Goal: Find specific page/section: Find specific page/section

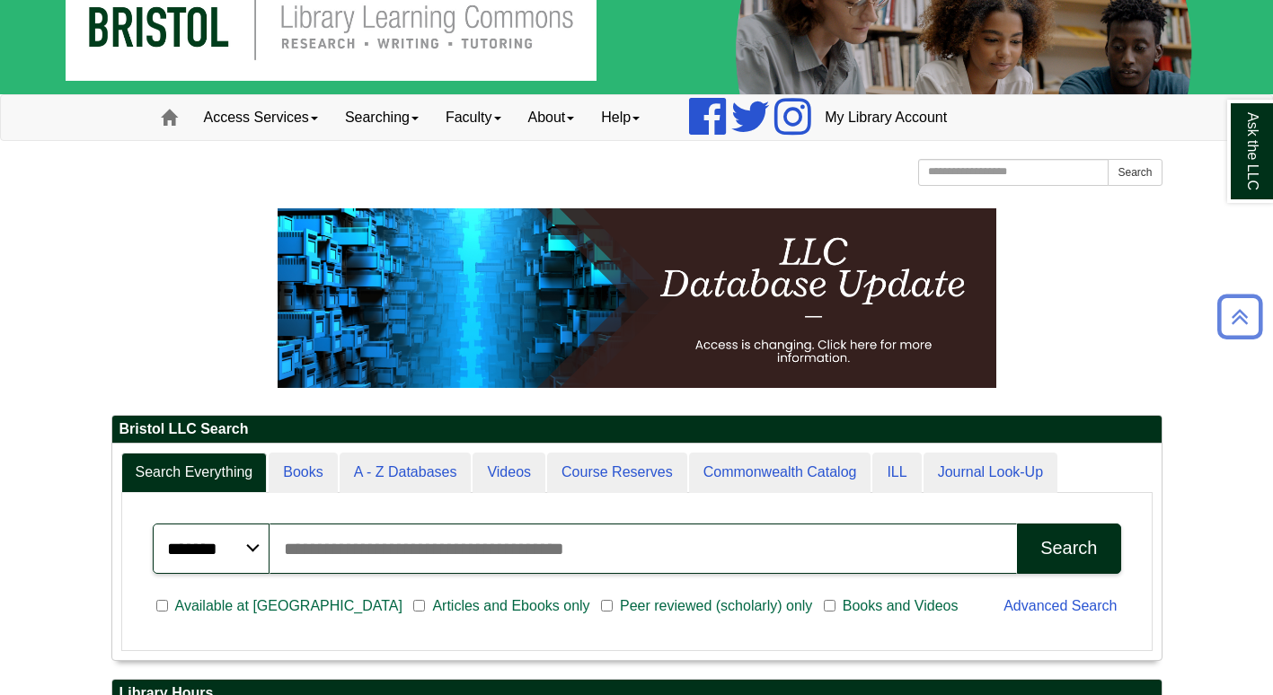
scroll to position [41, 0]
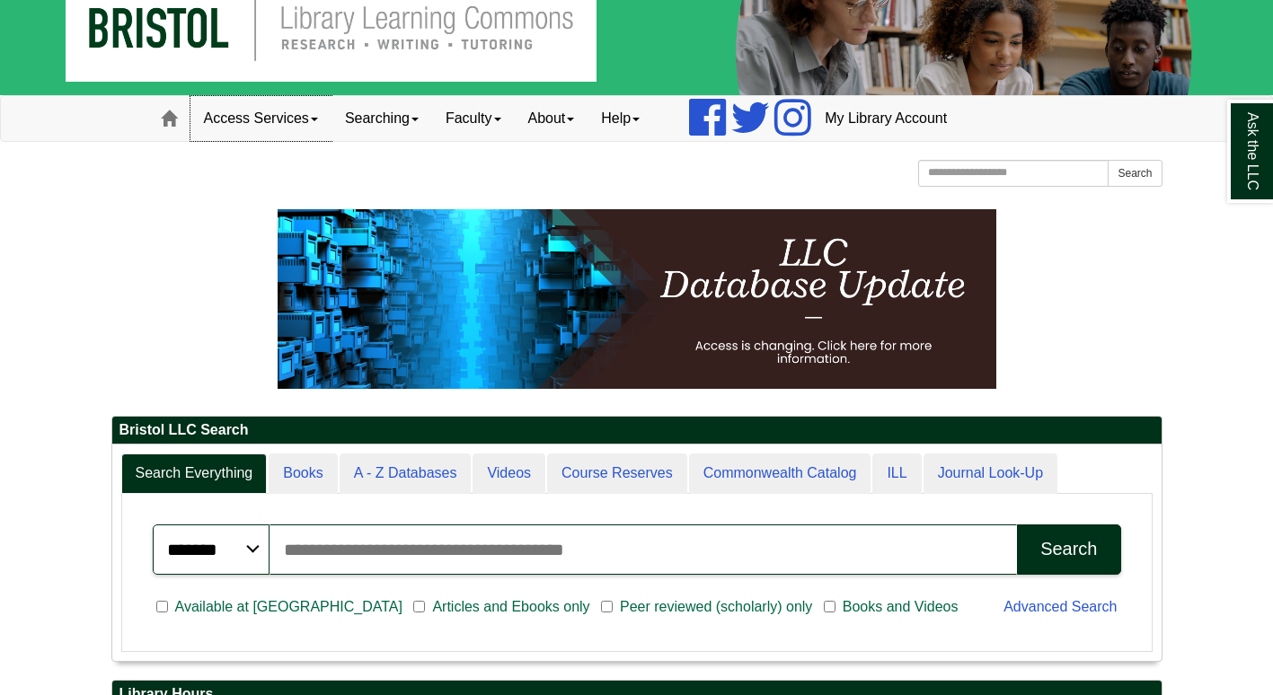
click at [296, 124] on link "Access Services" at bounding box center [260, 118] width 141 height 45
click at [403, 117] on link "Searching" at bounding box center [381, 118] width 101 height 45
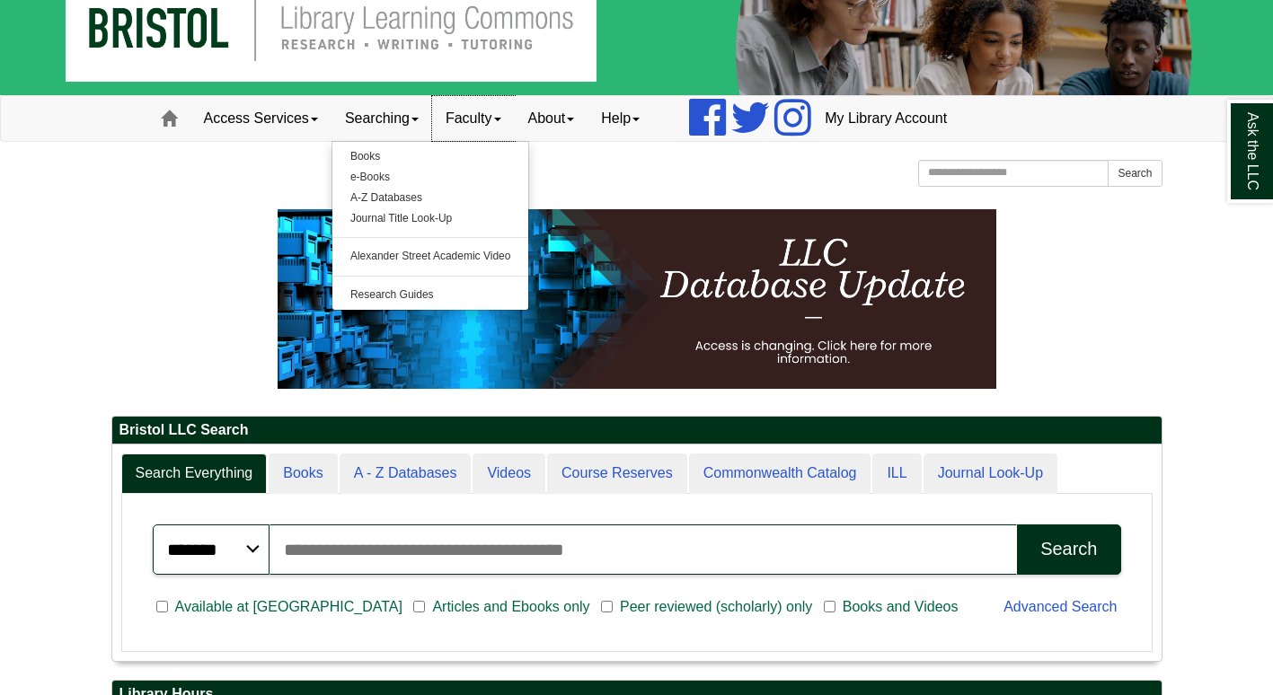
click at [482, 124] on link "Faculty" at bounding box center [473, 118] width 83 height 45
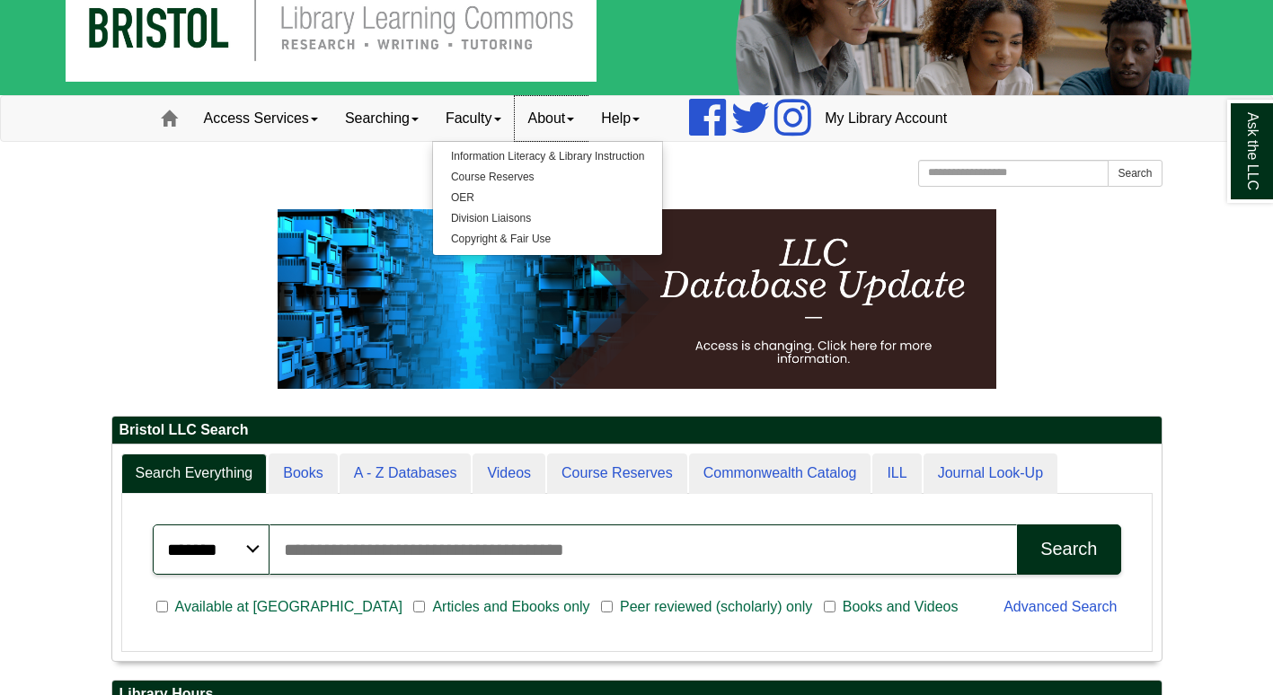
click at [560, 118] on link "About" at bounding box center [552, 118] width 74 height 45
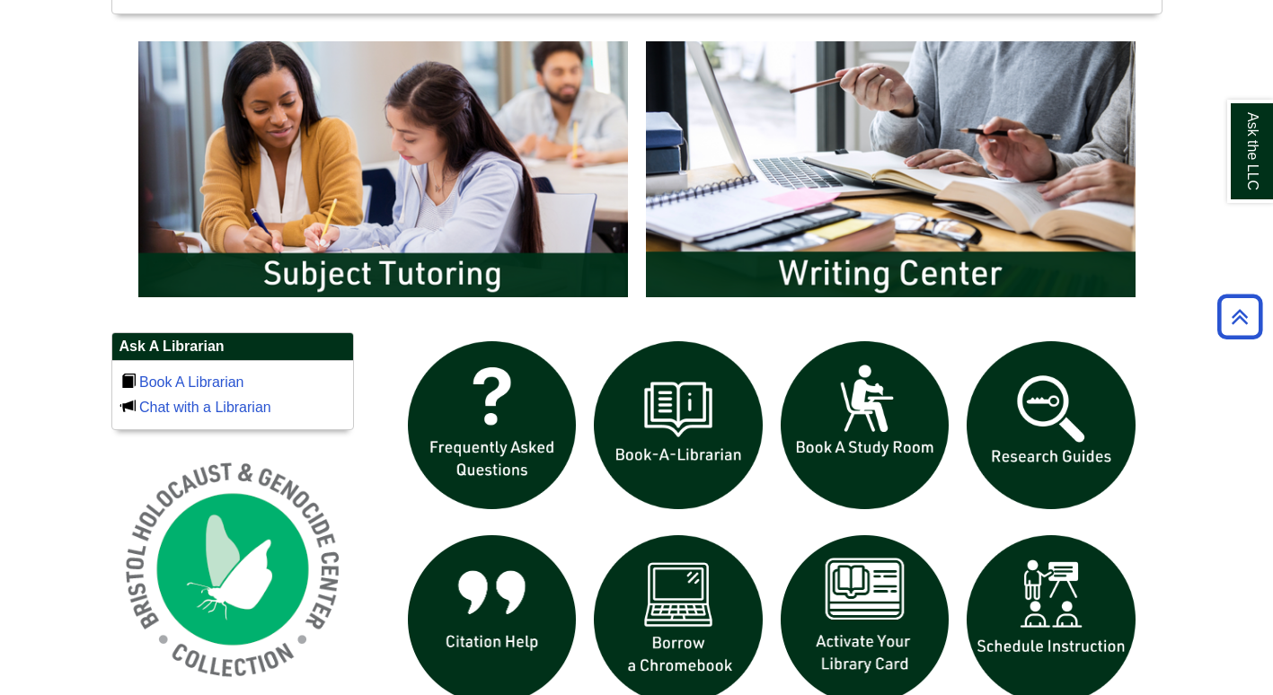
scroll to position [947, 0]
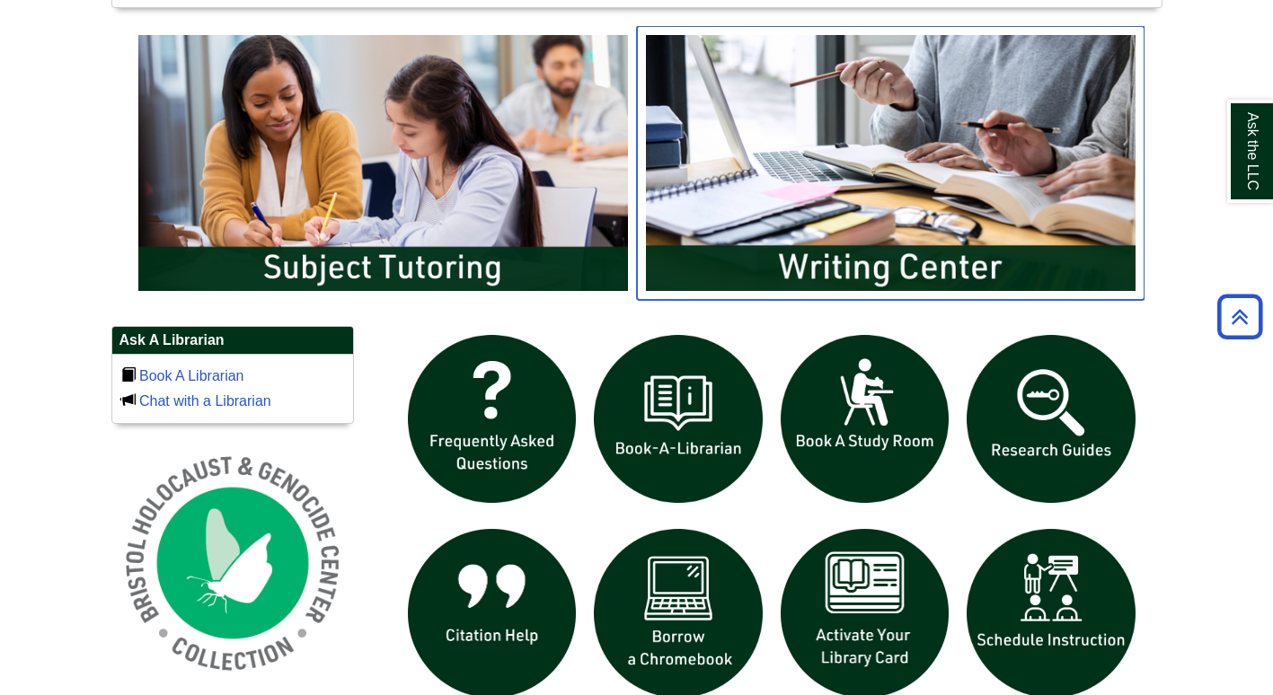
click at [813, 238] on img "slideshow" at bounding box center [890, 162] width 507 height 273
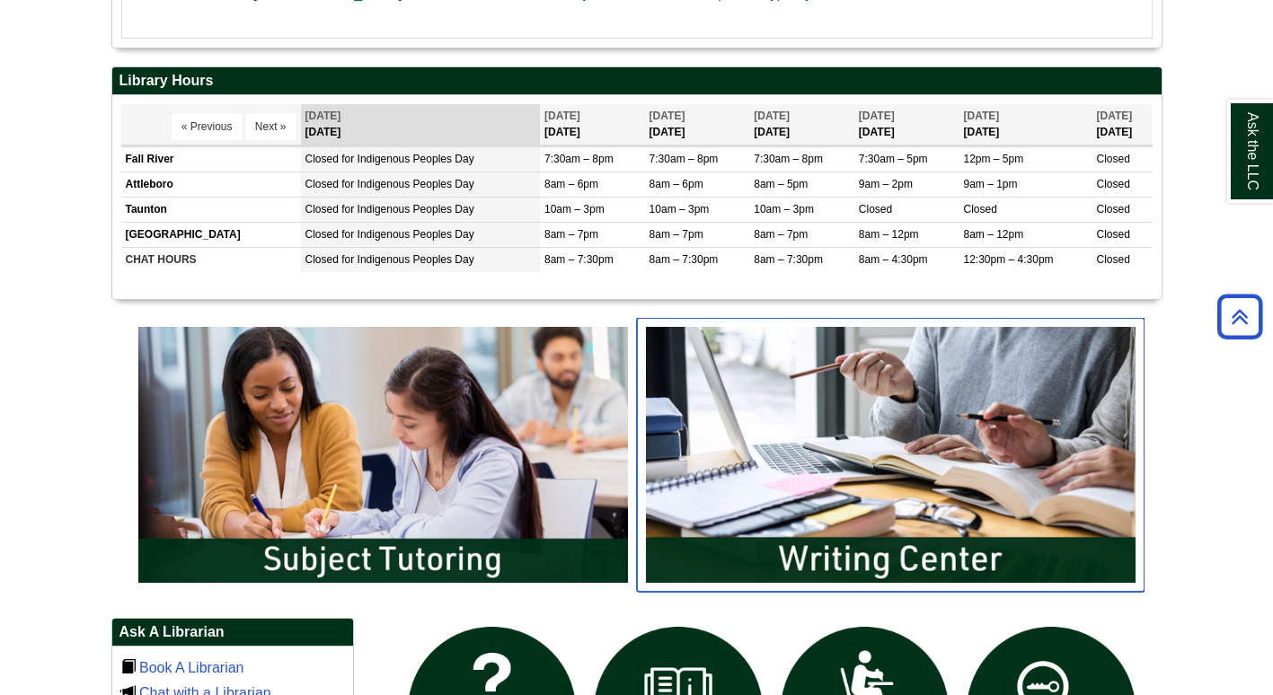
scroll to position [666, 0]
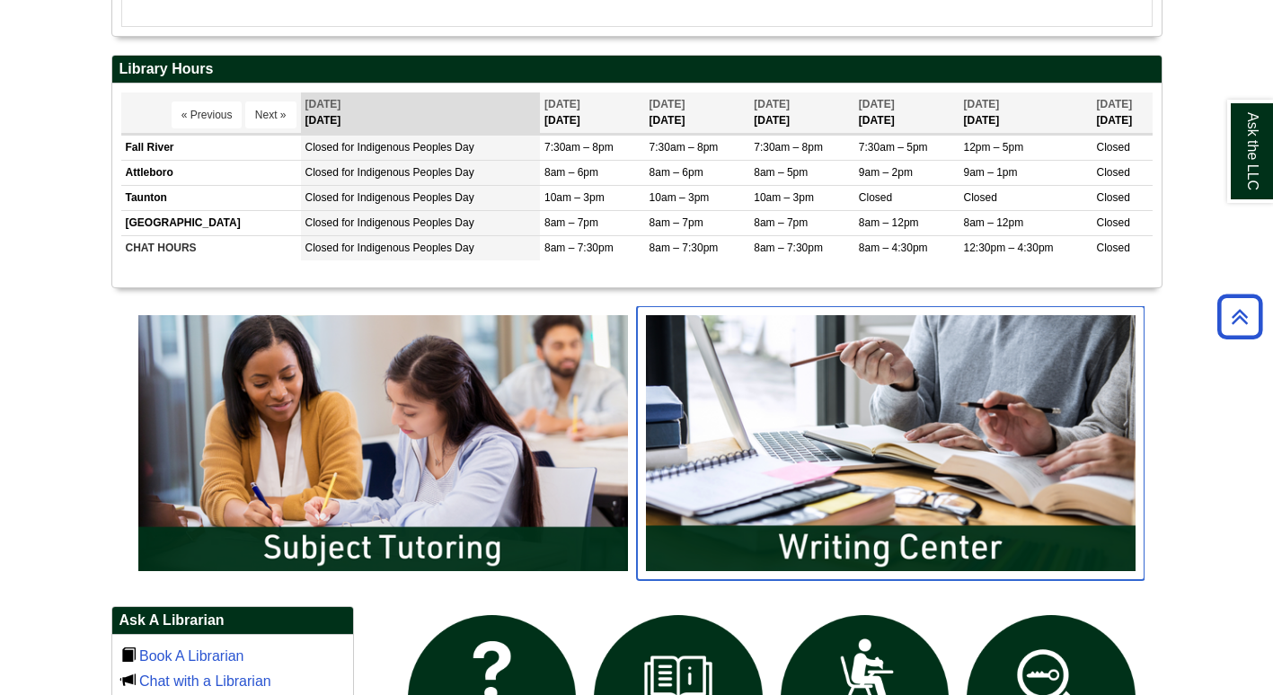
click at [819, 492] on img "slideshow" at bounding box center [890, 442] width 507 height 273
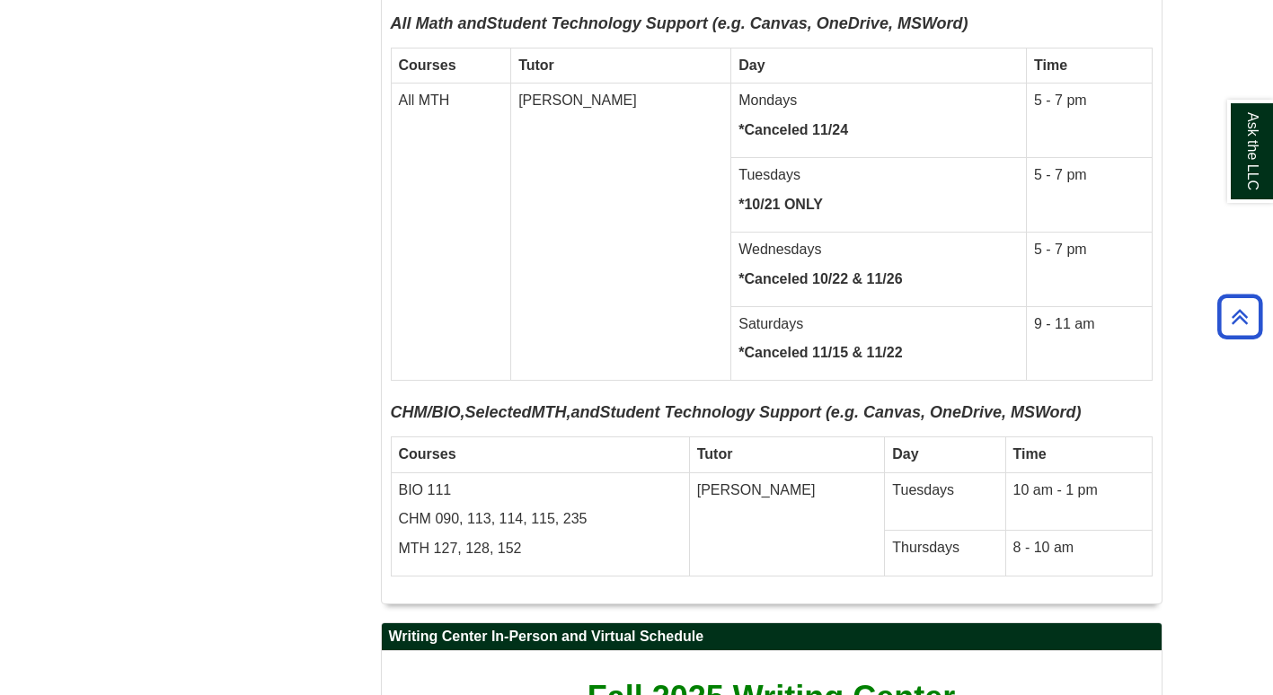
scroll to position [9256, 0]
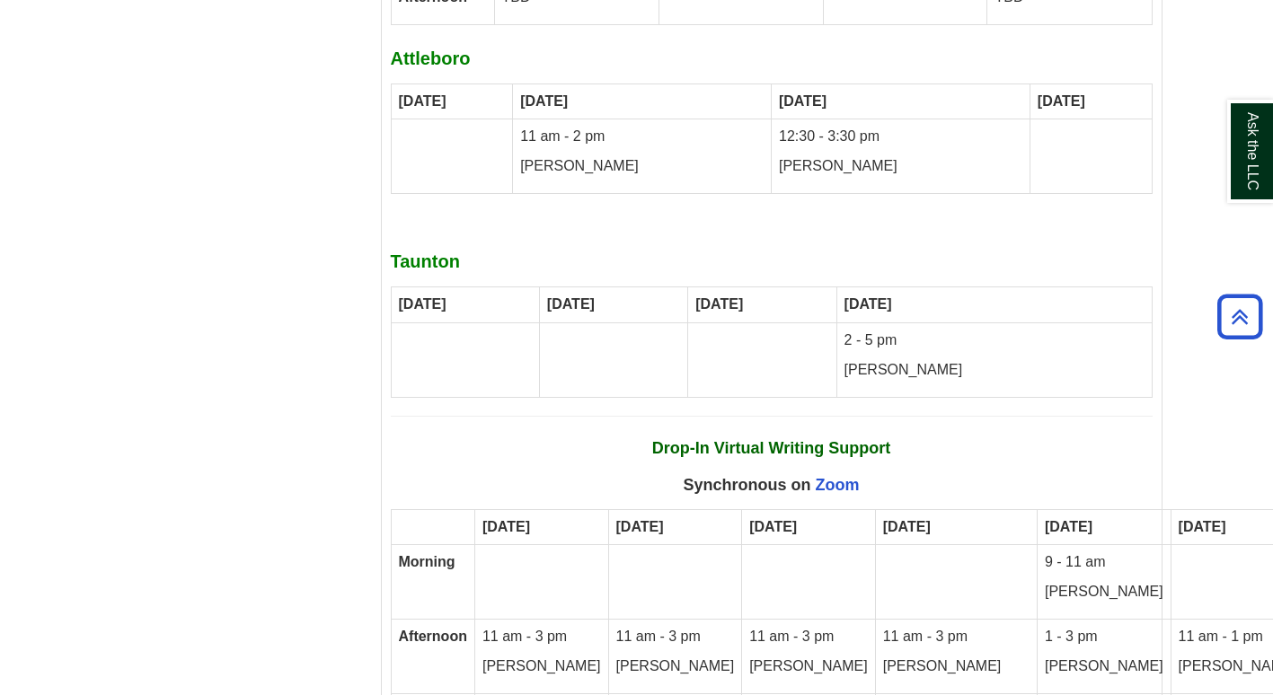
scroll to position [10687, 0]
